Goal: Task Accomplishment & Management: Complete application form

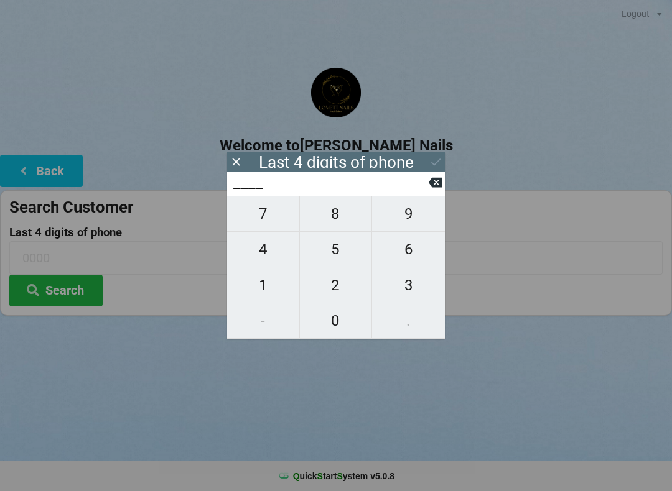
click at [340, 220] on span "8" at bounding box center [336, 214] width 72 height 26
type input "8___"
click at [416, 295] on span "3" at bounding box center [408, 285] width 73 height 26
type input "83__"
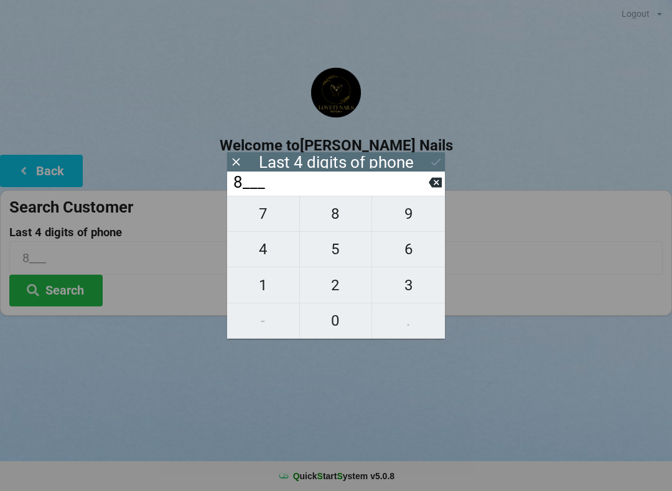
type input "83__"
click at [339, 289] on span "2" at bounding box center [336, 285] width 72 height 26
type input "832_"
click at [272, 253] on span "4" at bounding box center [263, 249] width 72 height 26
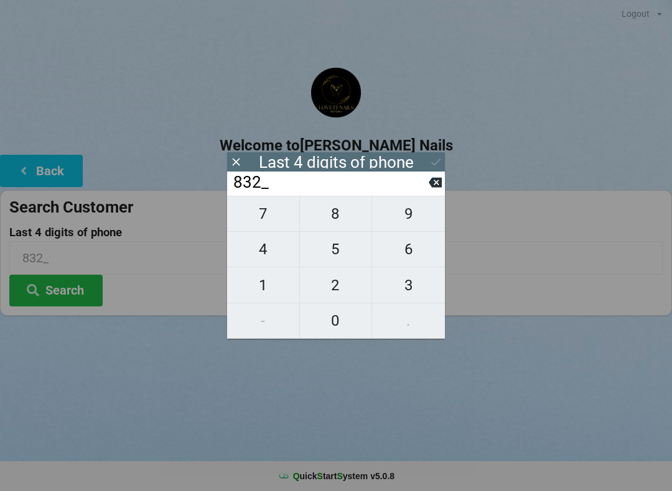
type input "8324"
click at [334, 252] on div "7 8 9 4 5 6 1 2 3 - 0 ." at bounding box center [336, 267] width 218 height 143
click at [267, 299] on div "7 8 9 4 5 6 1 2 3 - 0 ." at bounding box center [336, 267] width 218 height 143
click at [435, 191] on button at bounding box center [435, 182] width 13 height 17
click at [438, 191] on button at bounding box center [435, 182] width 13 height 17
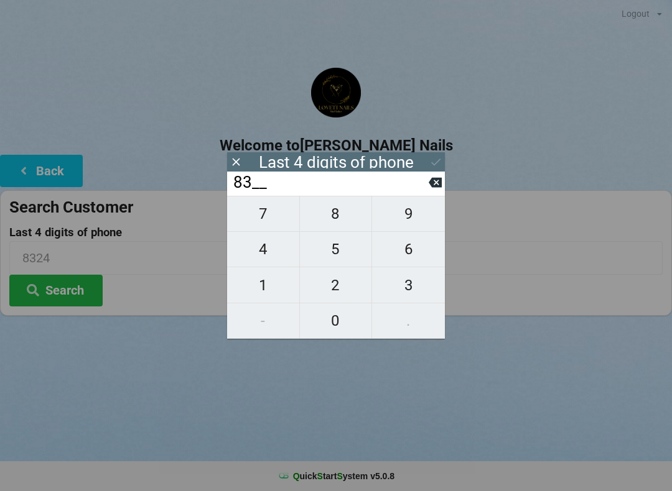
click at [440, 191] on button at bounding box center [435, 182] width 13 height 17
type input "____"
click at [438, 191] on button at bounding box center [435, 182] width 13 height 17
click at [436, 191] on button at bounding box center [435, 182] width 13 height 17
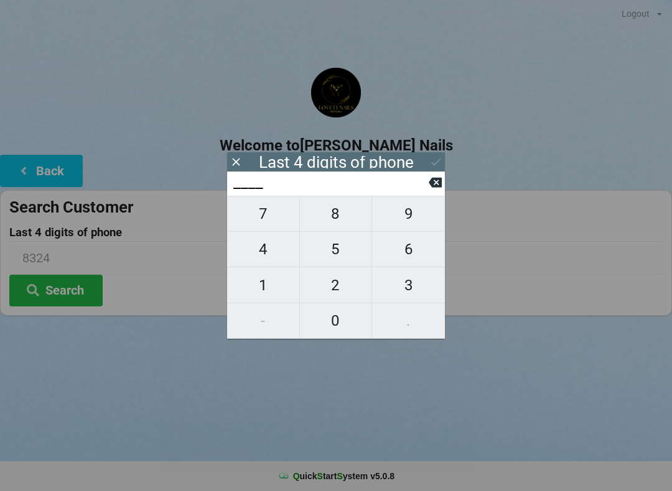
click at [404, 291] on span "3" at bounding box center [408, 285] width 73 height 26
type input "3___"
click at [347, 253] on span "5" at bounding box center [336, 249] width 72 height 26
type input "35__"
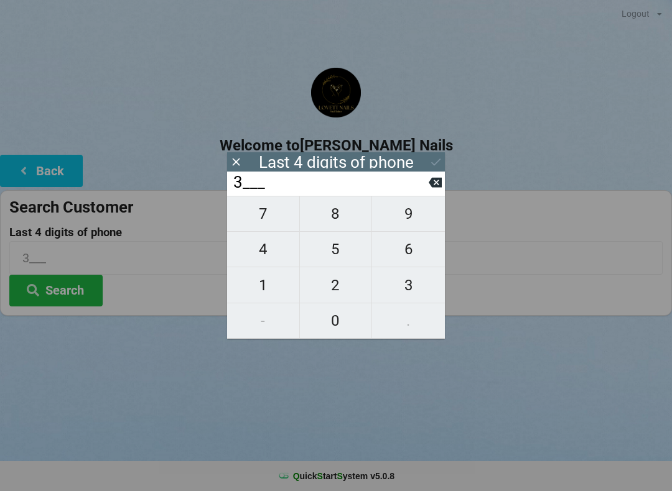
type input "35__"
click at [340, 254] on span "5" at bounding box center [336, 249] width 72 height 26
type input "355_"
click at [404, 291] on span "3" at bounding box center [408, 285] width 73 height 26
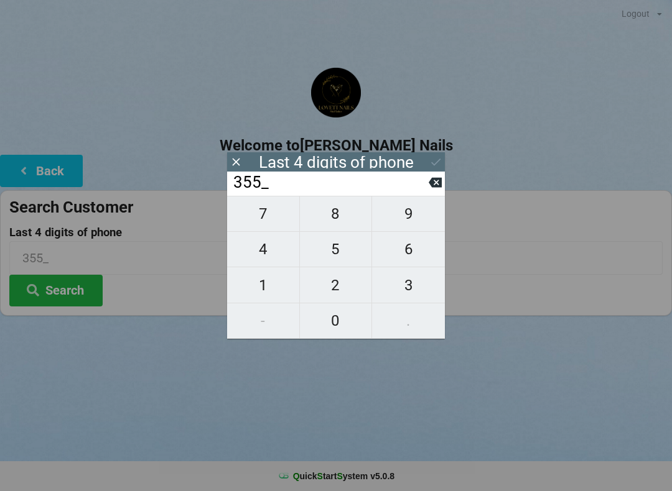
type input "3553"
click at [83, 297] on button "Search" at bounding box center [55, 291] width 93 height 32
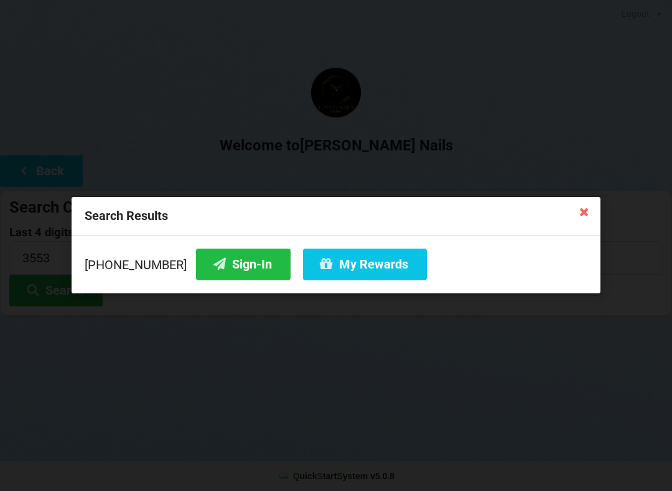
click at [232, 260] on button "Sign-In" at bounding box center [243, 265] width 95 height 32
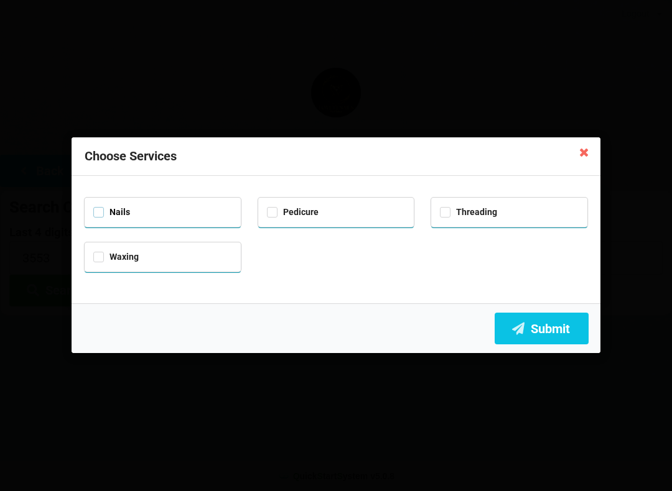
click at [112, 208] on label "Nails" at bounding box center [111, 212] width 37 height 11
checkbox input "true"
click at [292, 215] on label "Pedicure" at bounding box center [293, 212] width 52 height 11
checkbox input "true"
click at [552, 341] on button "Submit" at bounding box center [542, 329] width 94 height 32
